Goal: Answer question/provide support

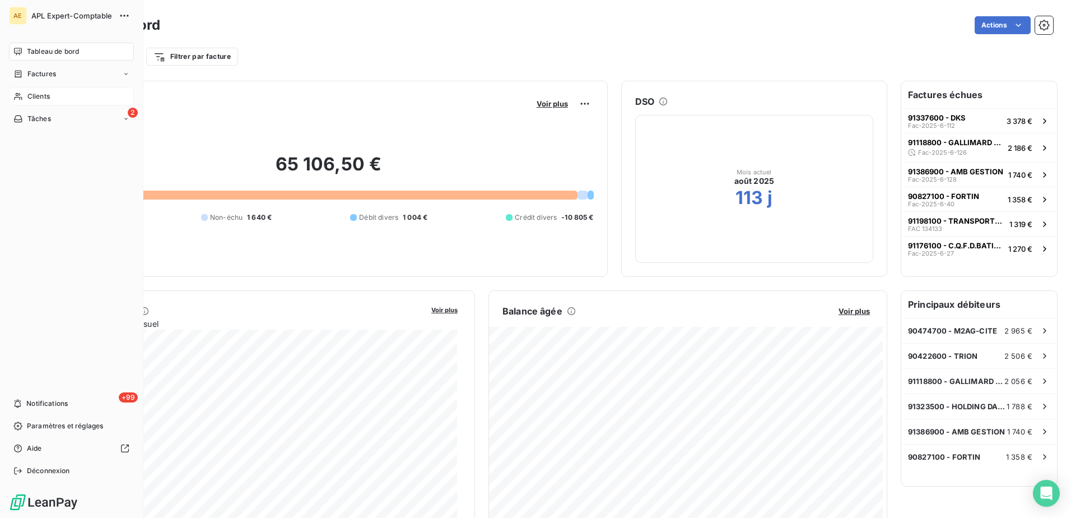
click at [34, 95] on span "Clients" at bounding box center [38, 96] width 22 height 10
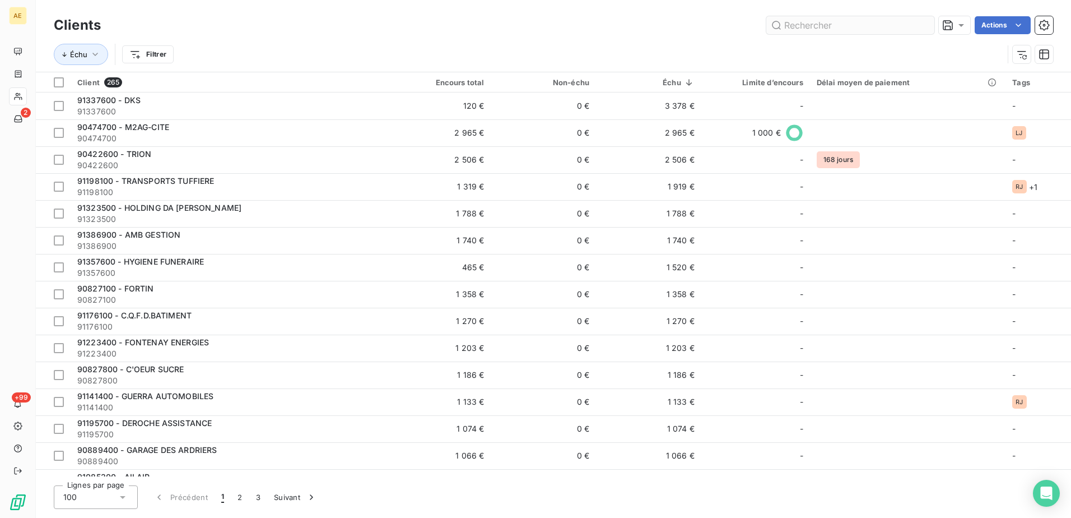
click at [817, 25] on input "text" at bounding box center [850, 25] width 168 height 18
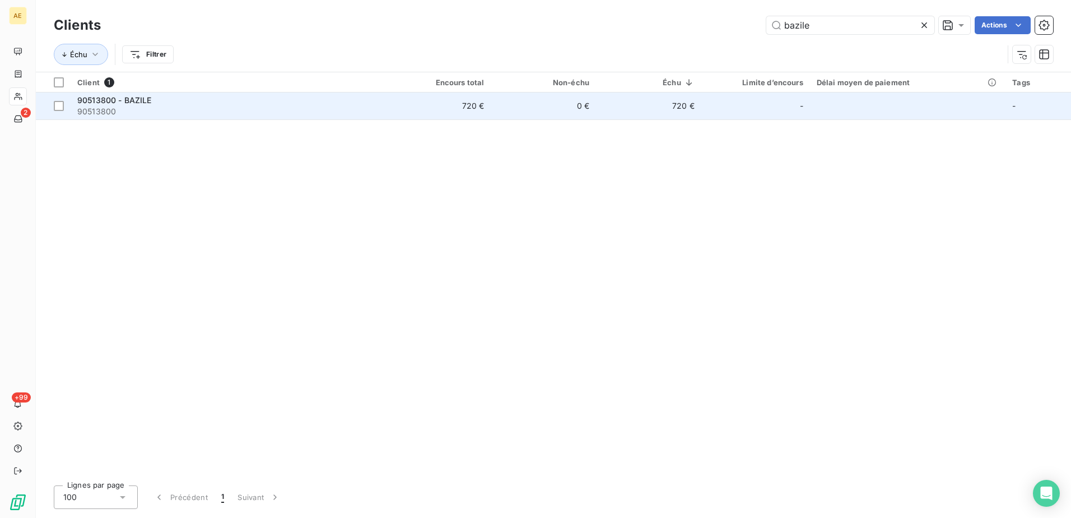
type input "bazile"
click at [115, 99] on span "90513800 - BAZILE" at bounding box center [114, 100] width 74 height 10
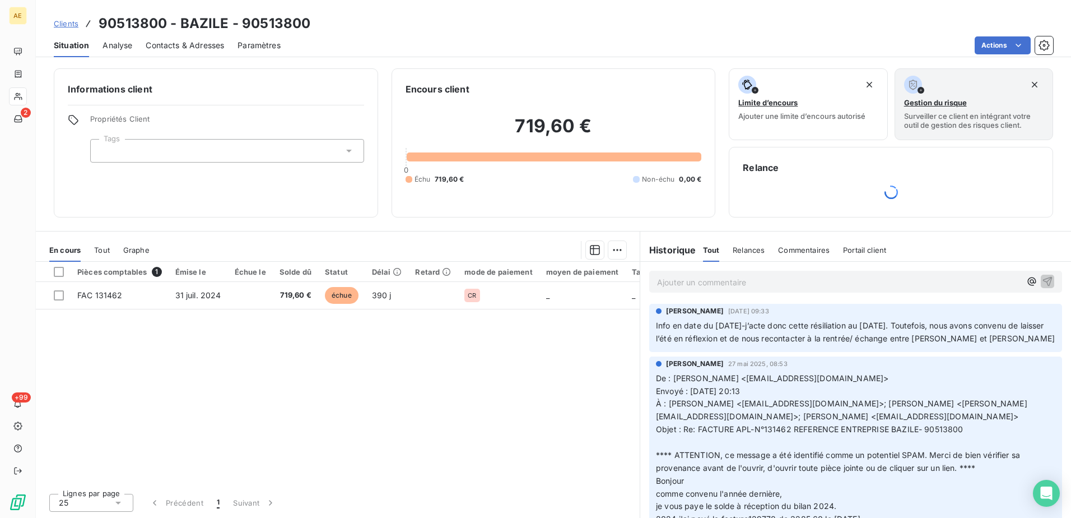
click at [710, 279] on p "Ajouter un commentaire ﻿" at bounding box center [839, 282] width 364 height 14
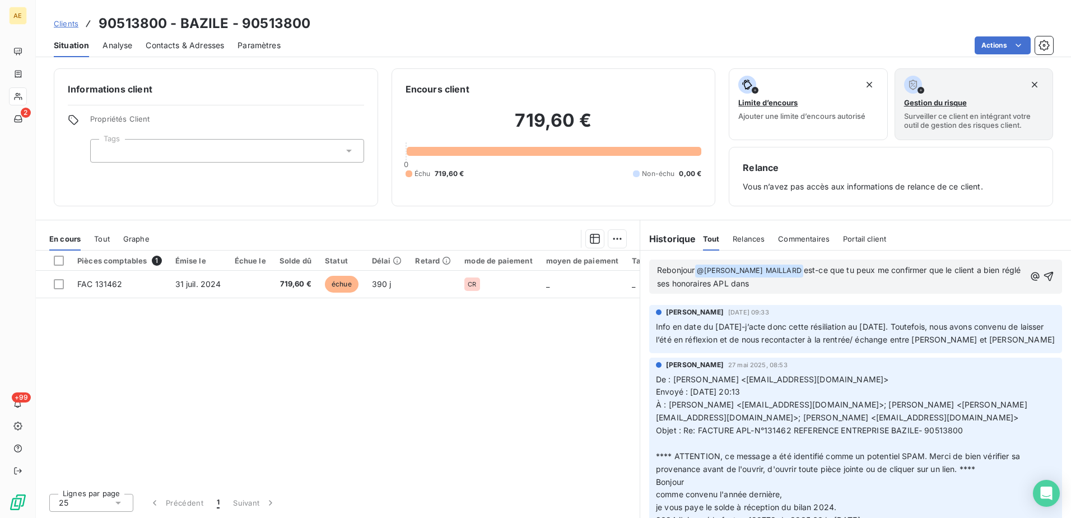
click at [935, 274] on span "est-ce que tu peux me confirmer que le client a bien réglé ses honoraires APL d…" at bounding box center [840, 276] width 366 height 23
drag, startPoint x: 837, startPoint y: 284, endPoint x: 883, endPoint y: 287, distance: 46.1
click at [883, 287] on p "Rebonjour @ [PERSON_NAME] MAILLARD ﻿ est-ce que tu peux me confirmer dans la co…" at bounding box center [841, 277] width 368 height 26
